Goal: Task Accomplishment & Management: Manage account settings

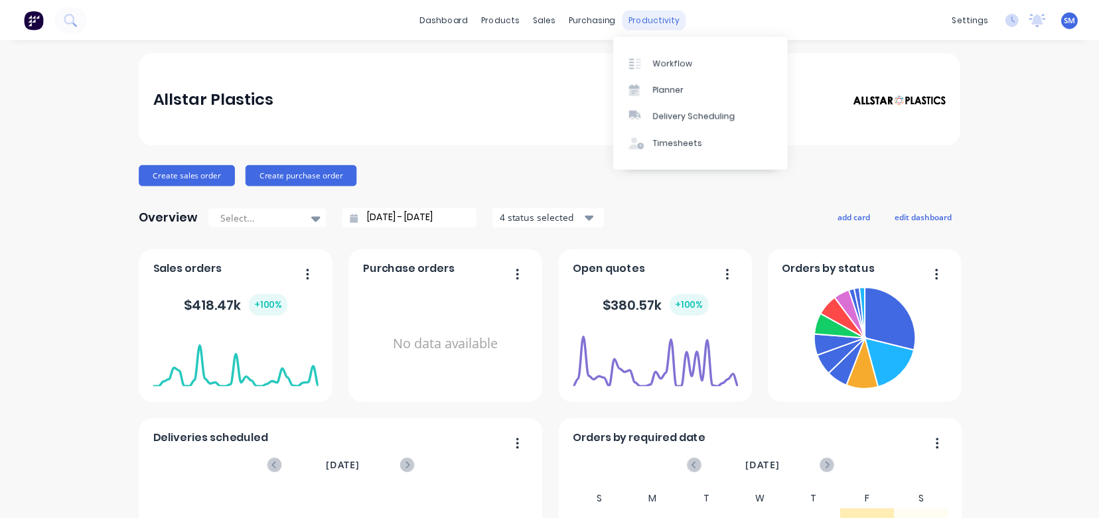
scroll to position [1, 0]
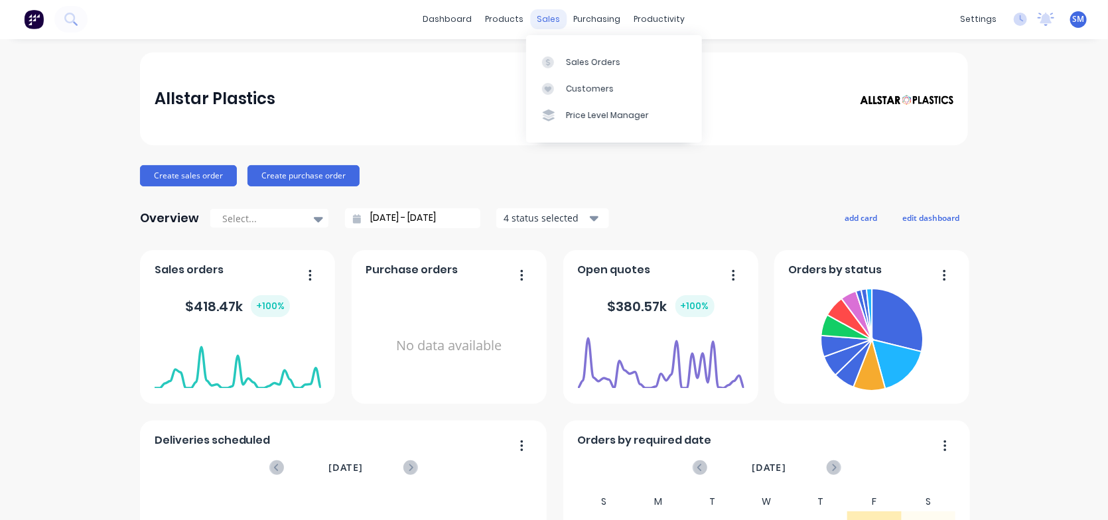
click at [543, 16] on div "sales" at bounding box center [549, 19] width 37 height 20
click at [599, 63] on div "Sales Orders" at bounding box center [593, 62] width 54 height 12
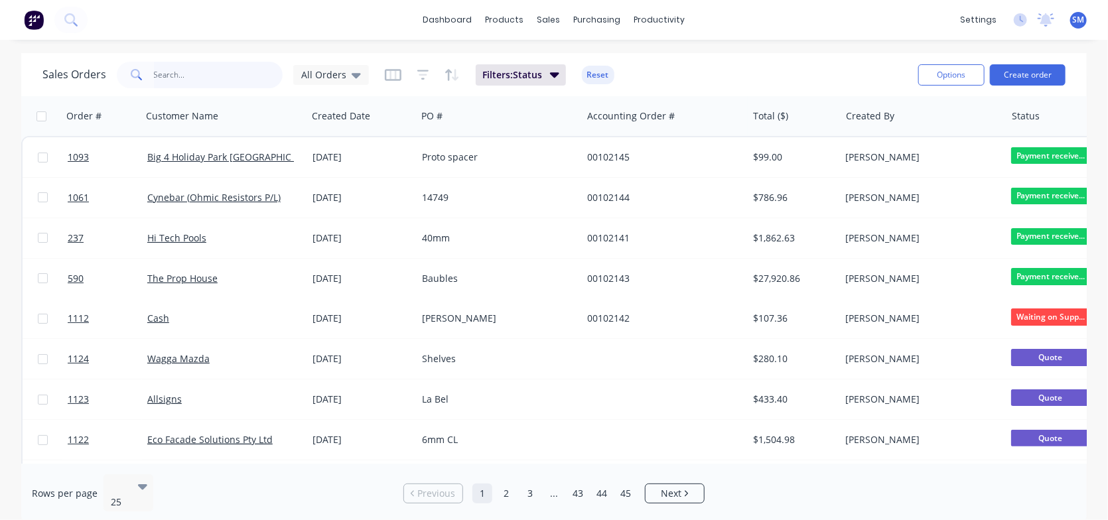
click at [181, 77] on input "text" at bounding box center [218, 75] width 129 height 27
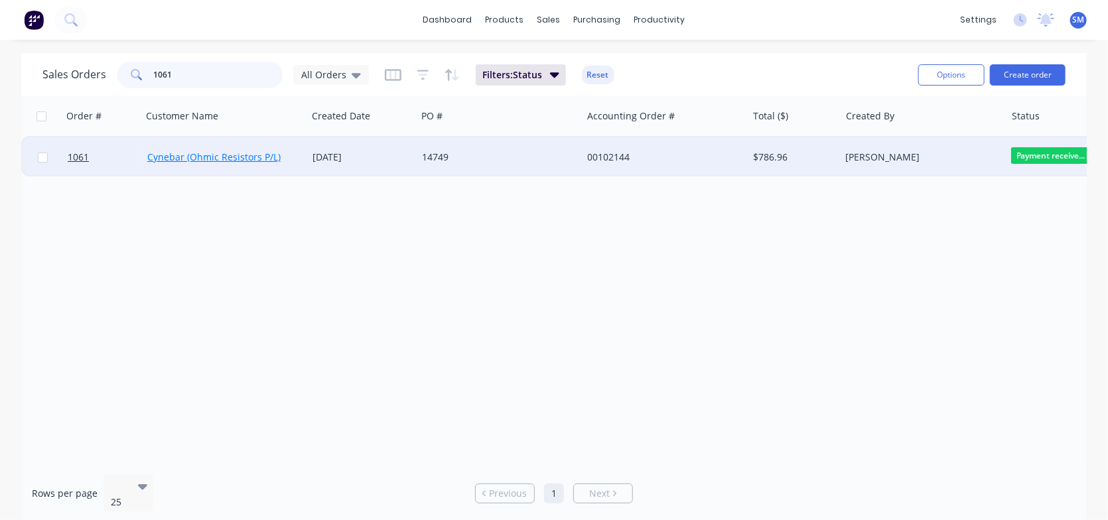
type input "1061"
click at [194, 151] on link "Cynebar (Ohmic Resistors P/L)" at bounding box center [213, 157] width 133 height 13
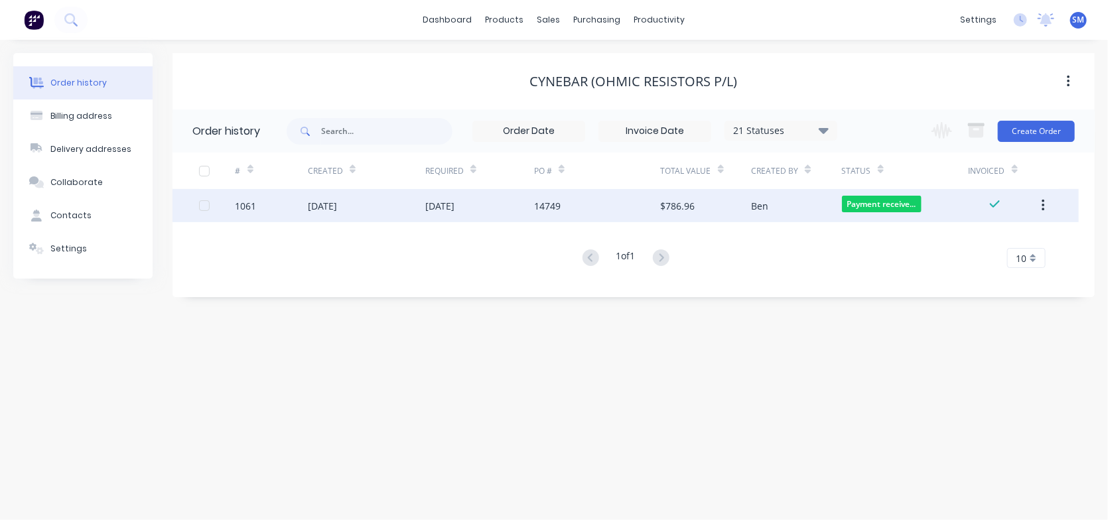
click at [202, 207] on div at bounding box center [204, 205] width 27 height 27
click at [250, 202] on div "1061" at bounding box center [246, 206] width 21 height 14
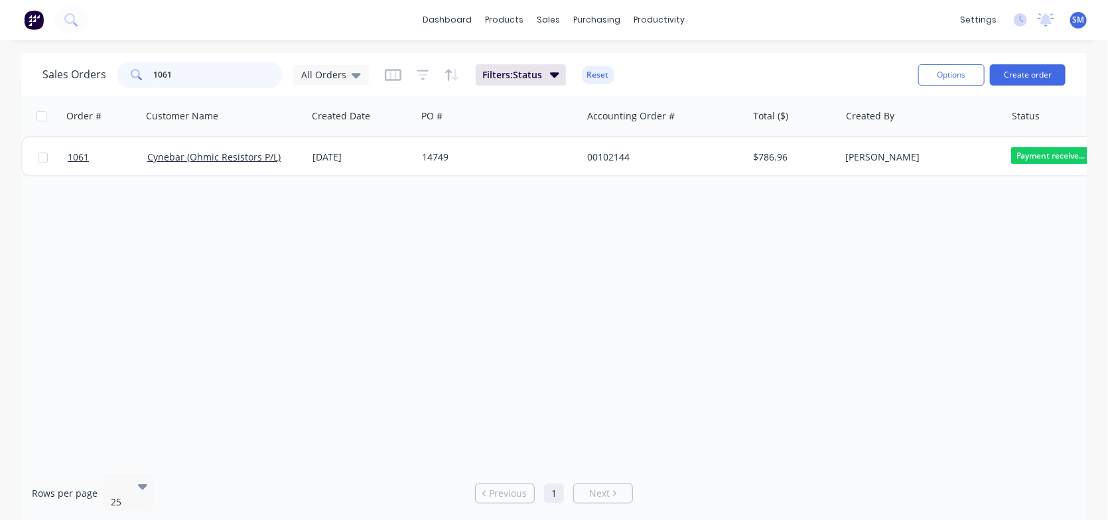
click at [184, 76] on input "1061" at bounding box center [218, 75] width 129 height 27
type input "1"
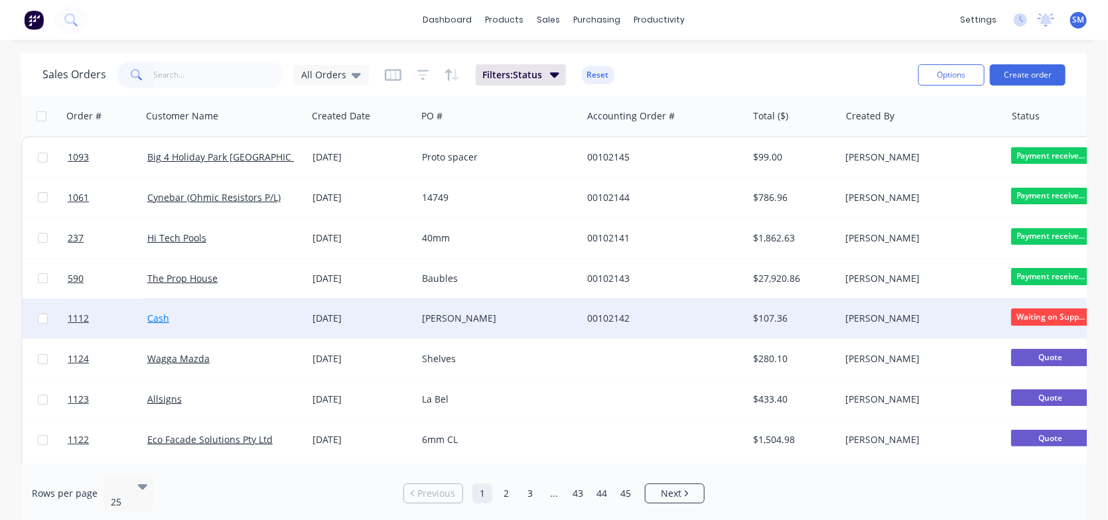
click at [161, 317] on link "Cash" at bounding box center [158, 318] width 22 height 13
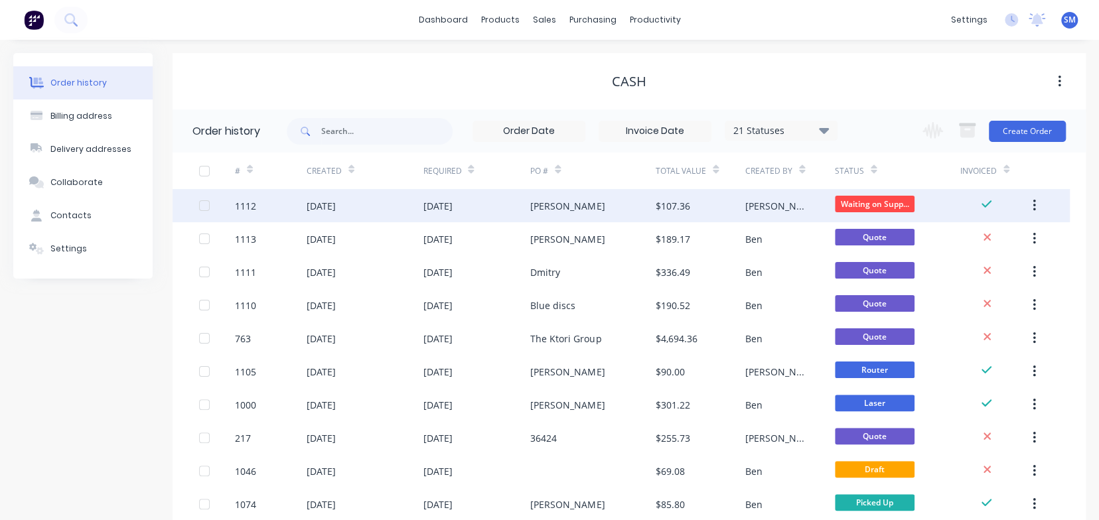
click at [254, 206] on div "1112" at bounding box center [245, 206] width 21 height 14
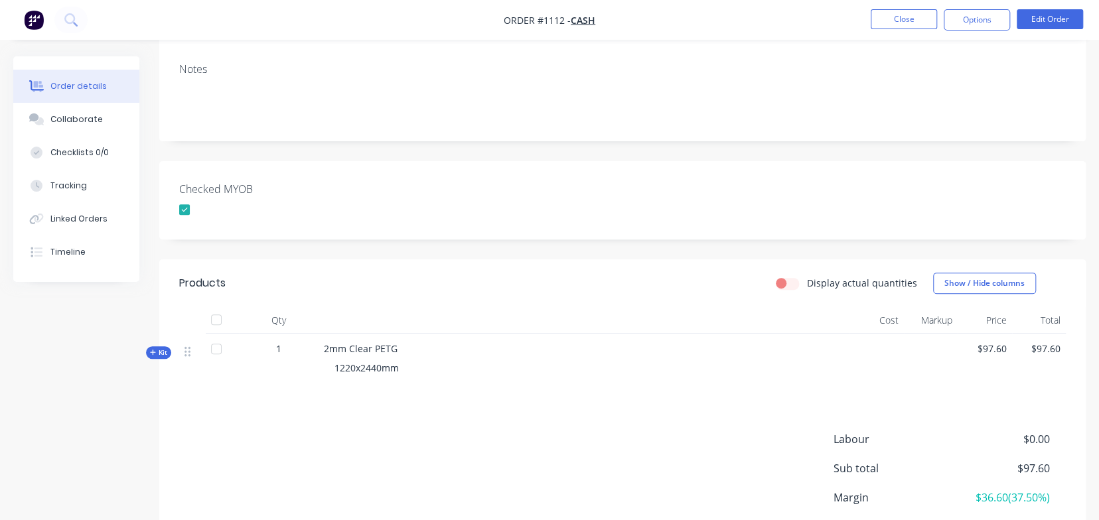
scroll to position [312, 0]
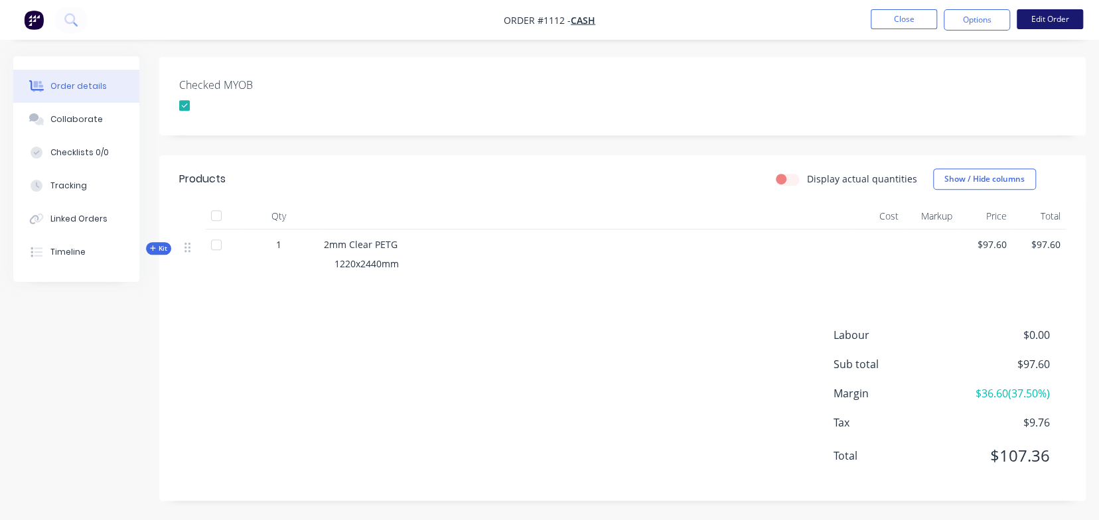
click at [1053, 21] on button "Edit Order" at bounding box center [1050, 19] width 66 height 20
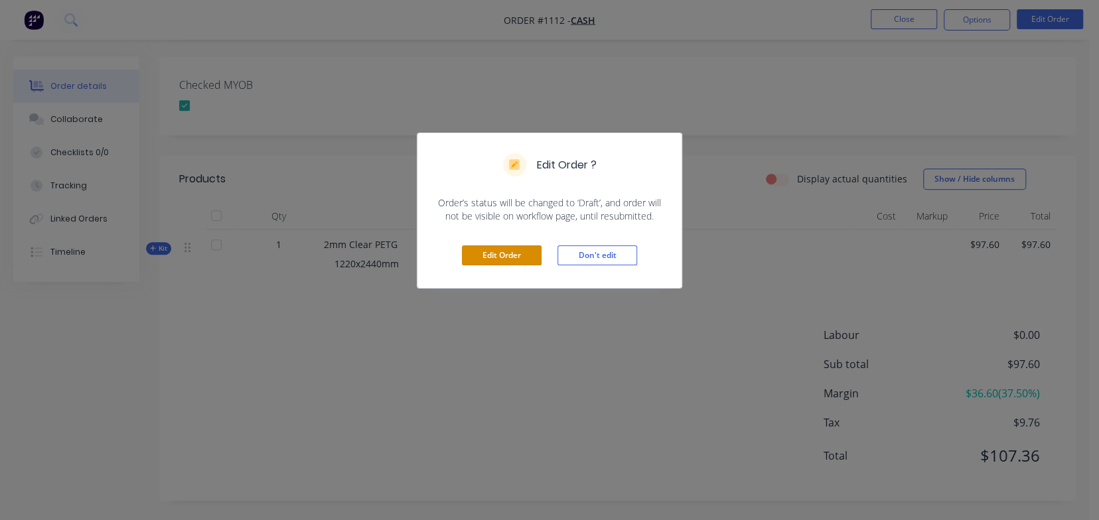
click at [497, 257] on button "Edit Order" at bounding box center [502, 256] width 80 height 20
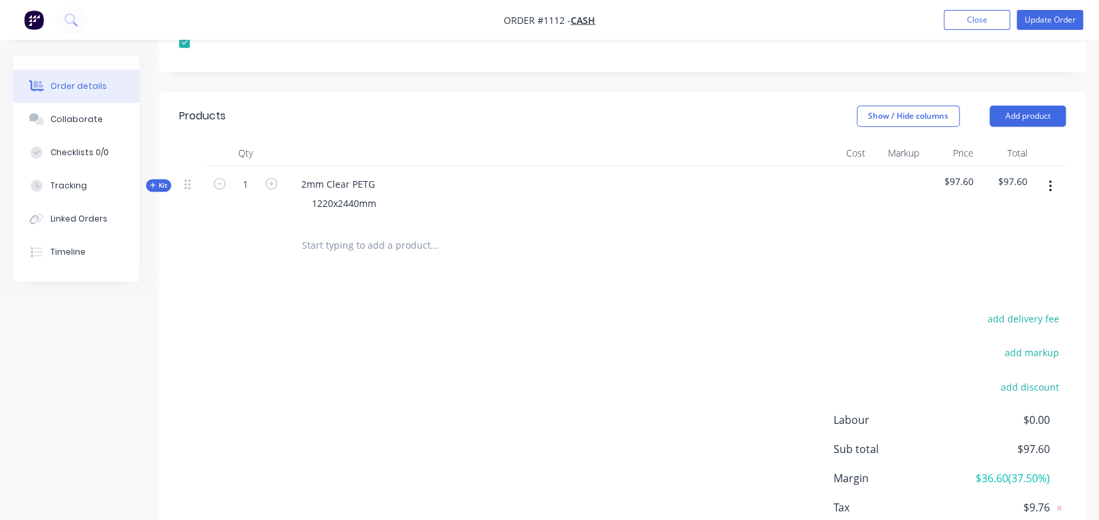
scroll to position [398, 0]
click at [164, 179] on span "Kit" at bounding box center [158, 184] width 17 height 10
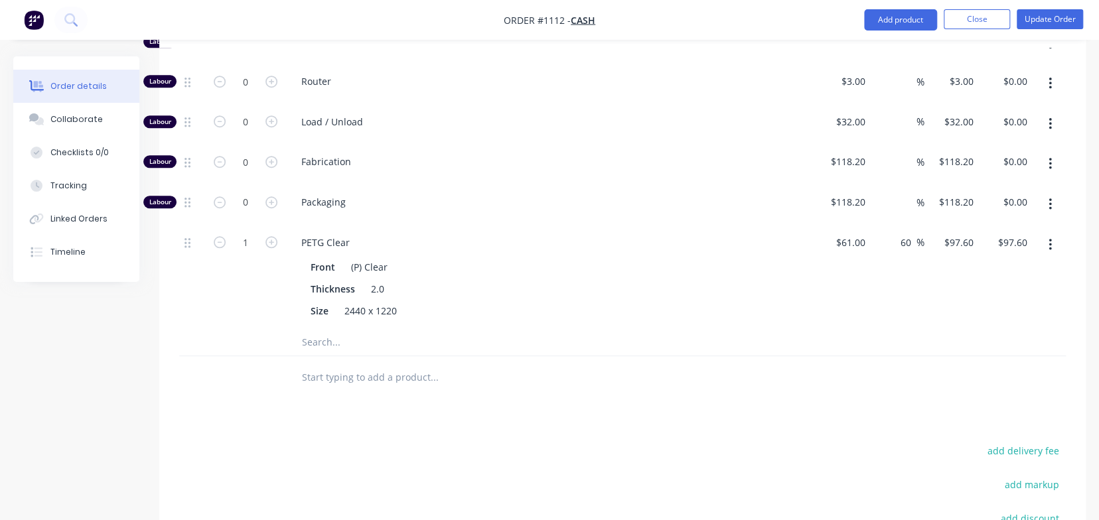
scroll to position [597, 0]
click at [318, 329] on input "text" at bounding box center [433, 342] width 265 height 27
type input "R"
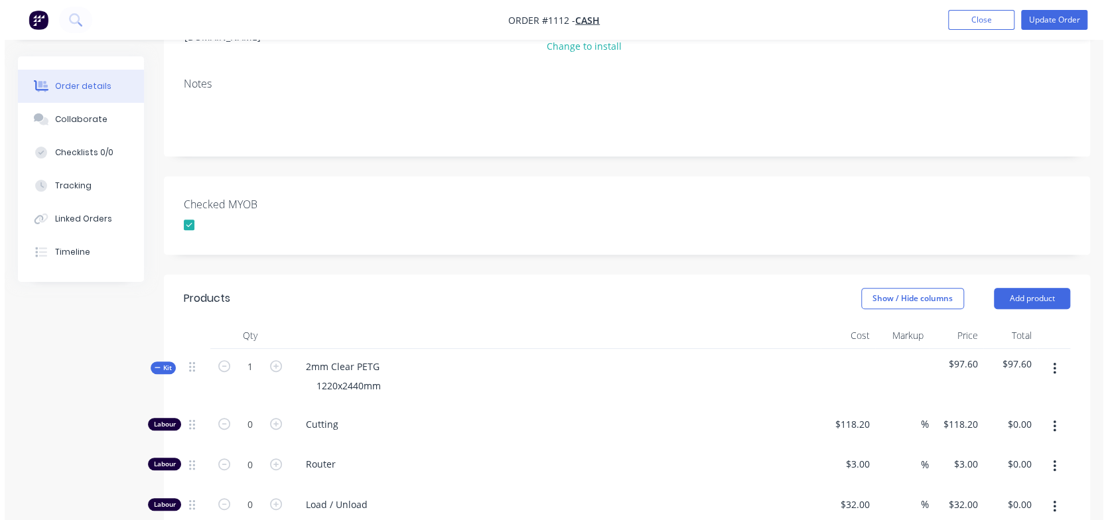
scroll to position [0, 0]
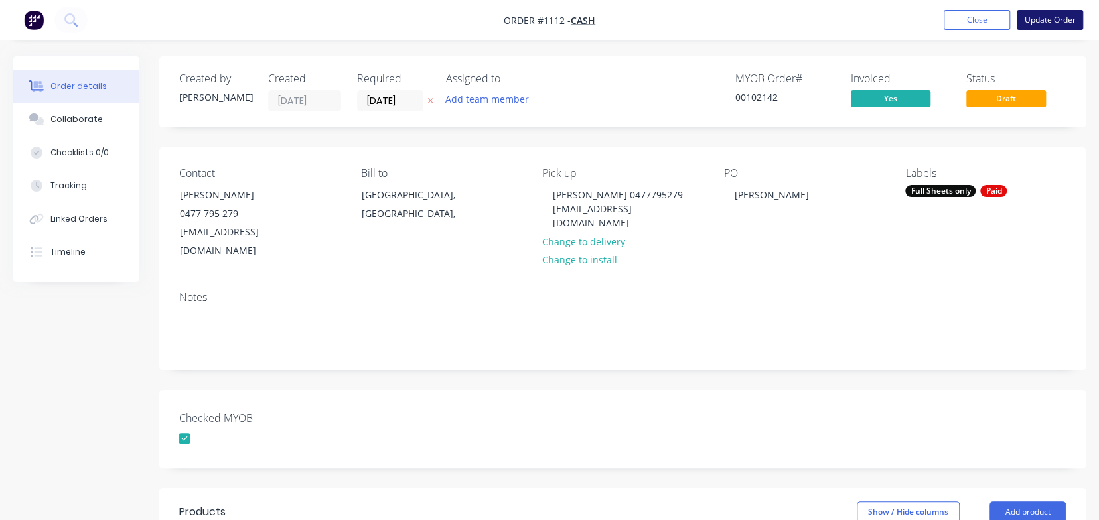
click at [1046, 16] on button "Update Order" at bounding box center [1050, 20] width 66 height 20
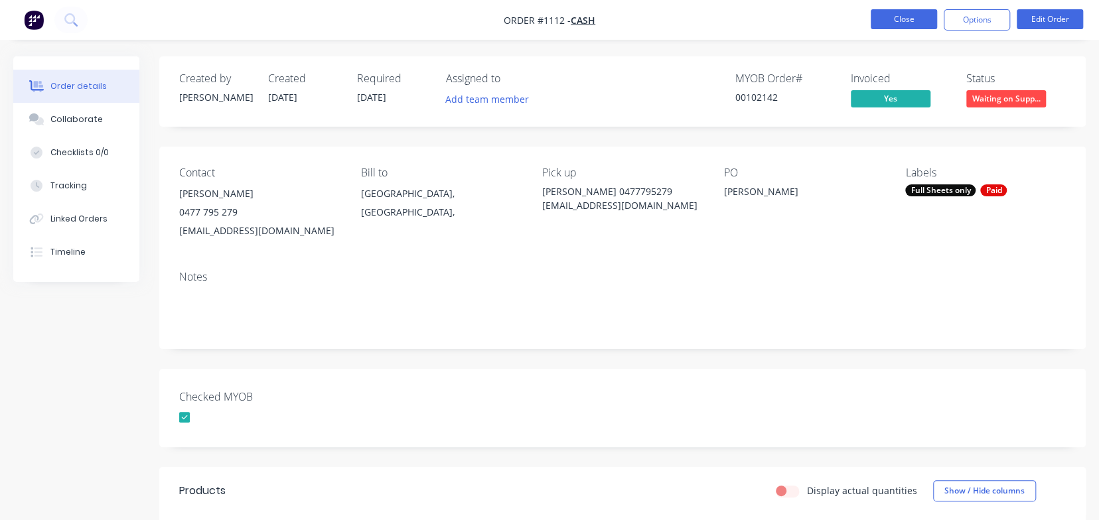
click at [890, 20] on button "Close" at bounding box center [904, 19] width 66 height 20
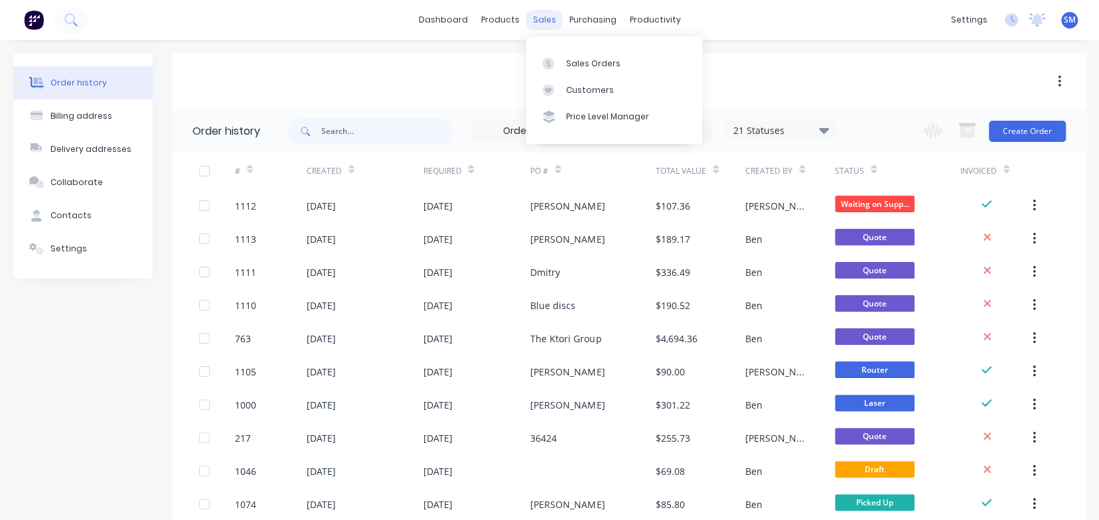
click at [530, 15] on div "sales" at bounding box center [544, 20] width 37 height 20
click at [570, 58] on div "Sales Orders" at bounding box center [593, 64] width 54 height 12
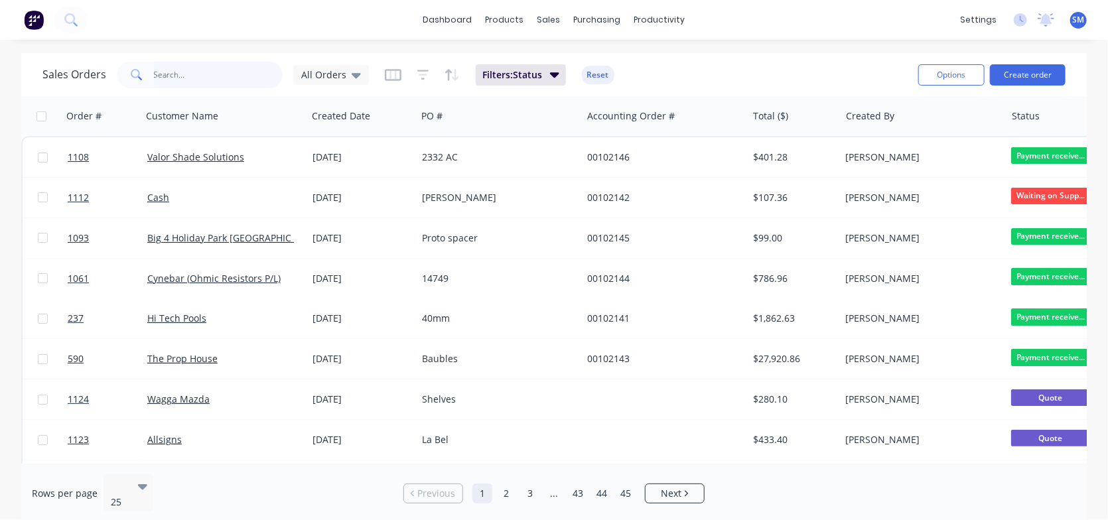
click at [155, 72] on input "text" at bounding box center [218, 75] width 129 height 27
type input "999"
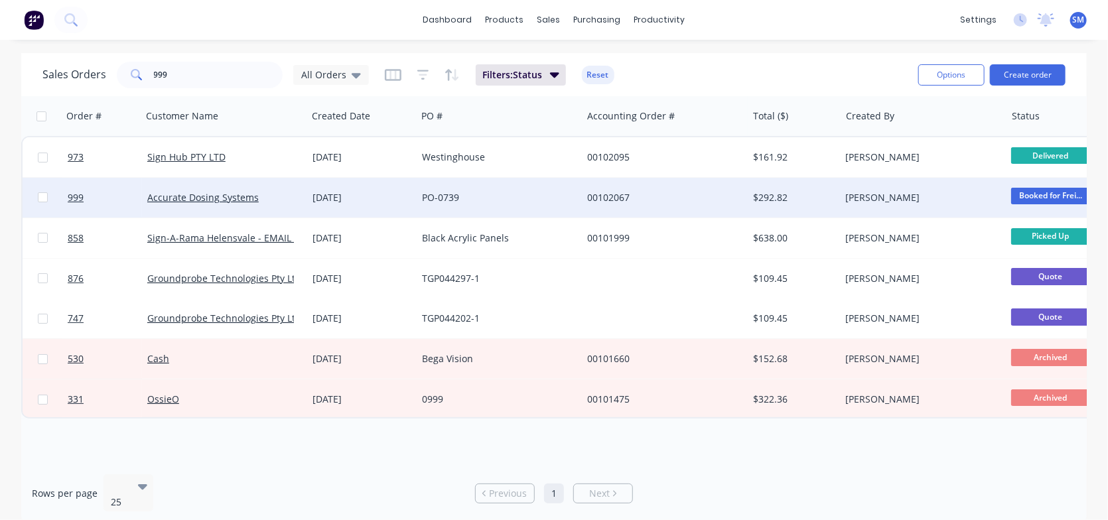
click at [43, 198] on input "checkbox" at bounding box center [43, 197] width 10 height 10
checkbox input "true"
click at [192, 196] on link "Accurate Dosing Systems" at bounding box center [202, 197] width 111 height 13
click at [70, 194] on span "999" at bounding box center [76, 197] width 16 height 13
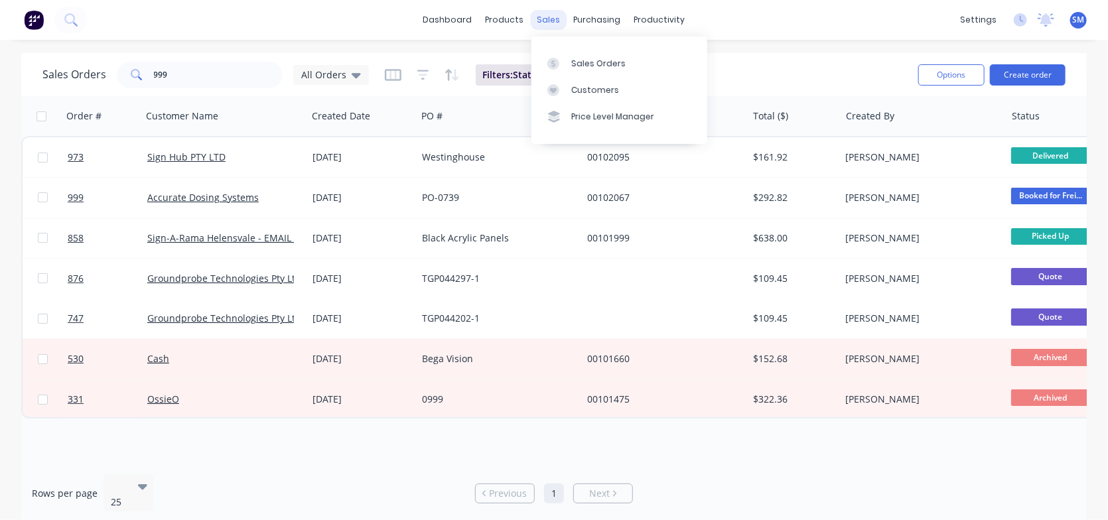
click at [548, 15] on div "sales" at bounding box center [549, 20] width 37 height 20
click at [569, 60] on link "Sales Orders" at bounding box center [620, 63] width 176 height 27
